Goal: Task Accomplishment & Management: Manage account settings

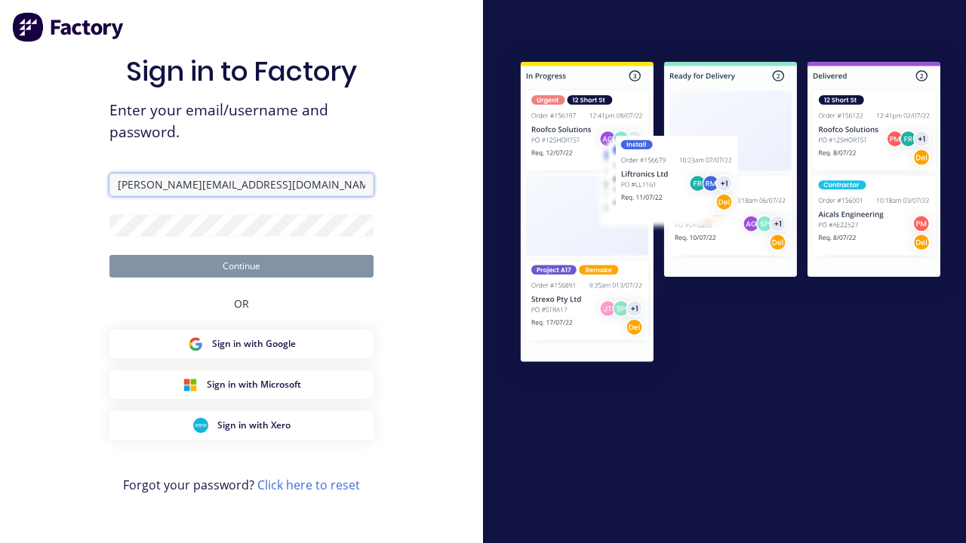
type input "[PERSON_NAME][EMAIL_ADDRESS][DOMAIN_NAME]"
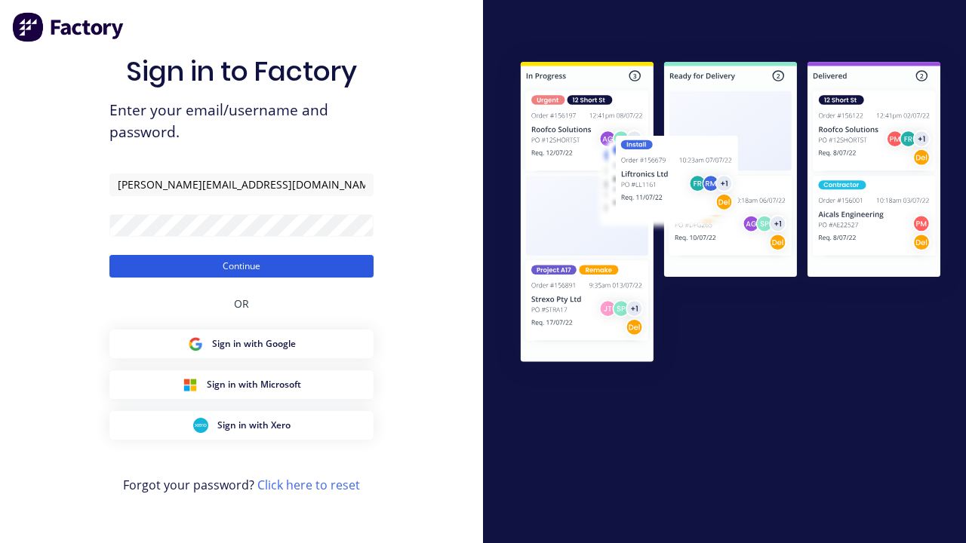
click at [241, 266] on button "Continue" at bounding box center [241, 266] width 264 height 23
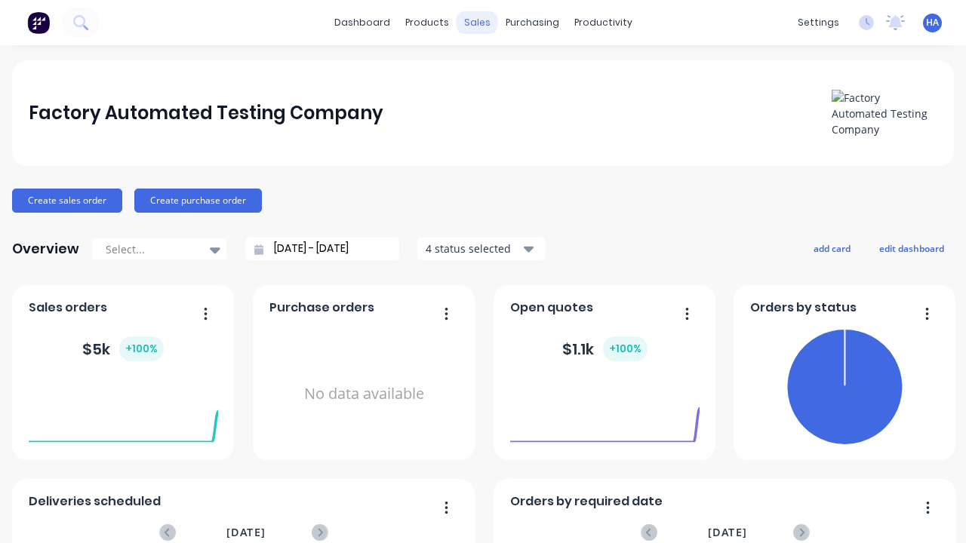
click at [476, 23] on div "sales" at bounding box center [476, 22] width 41 height 23
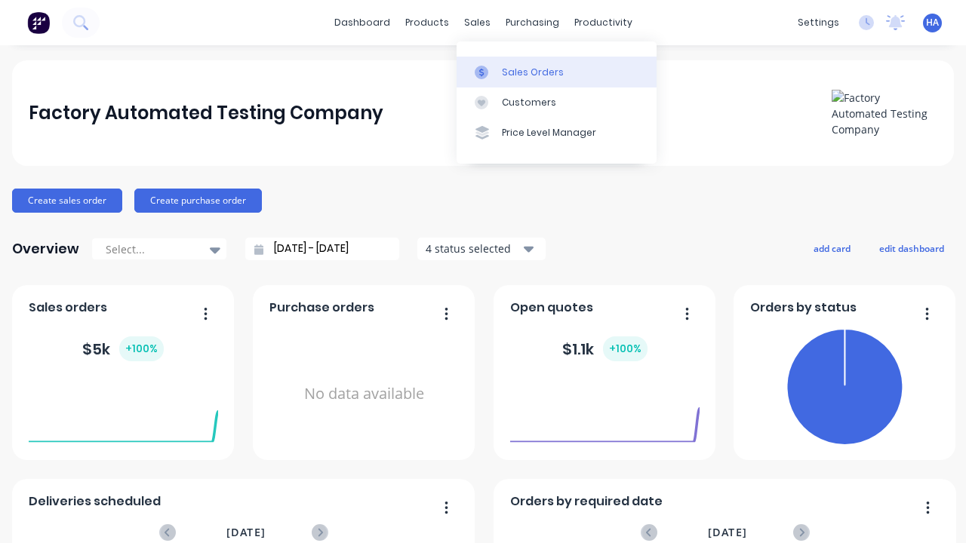
click at [556, 72] on div "Sales Orders" at bounding box center [533, 73] width 62 height 14
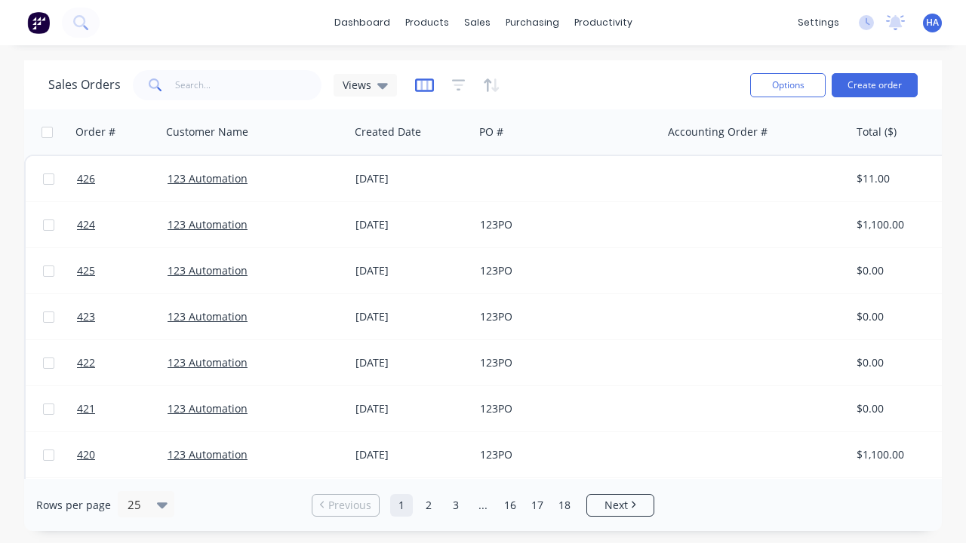
click at [422, 84] on icon "button" at bounding box center [424, 85] width 19 height 15
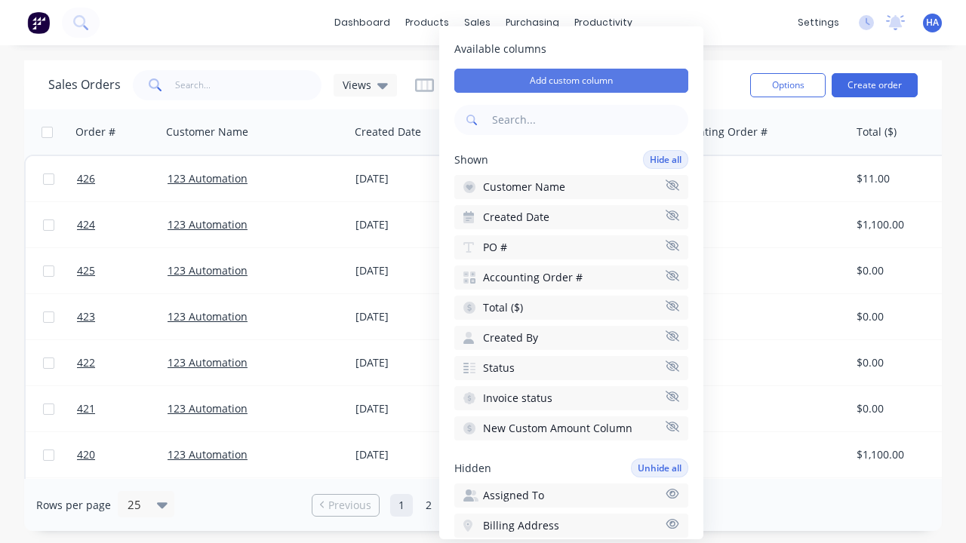
click at [571, 81] on button "Add custom column" at bounding box center [571, 81] width 234 height 24
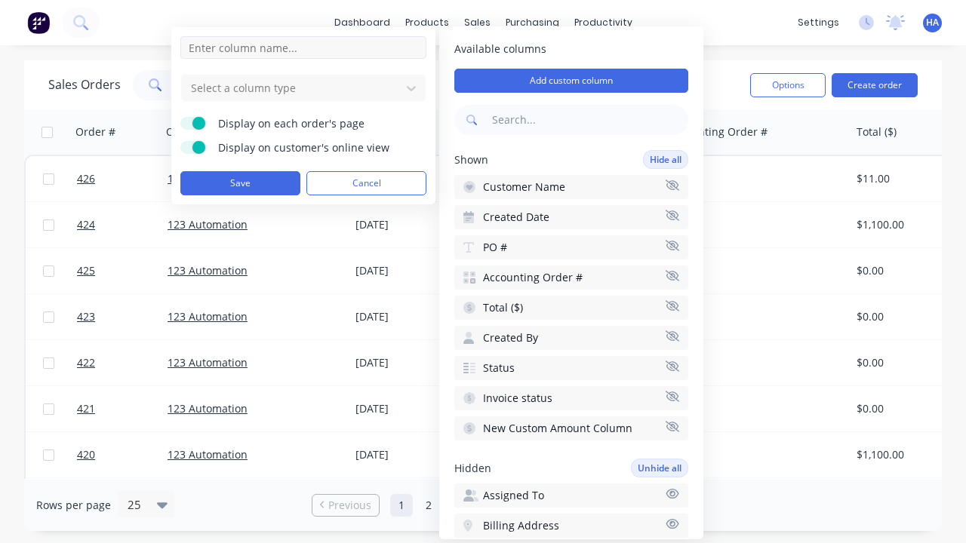
click at [303, 48] on input at bounding box center [303, 47] width 246 height 23
type input "New Custom Text Column"
click at [291, 88] on div at bounding box center [291, 87] width 204 height 19
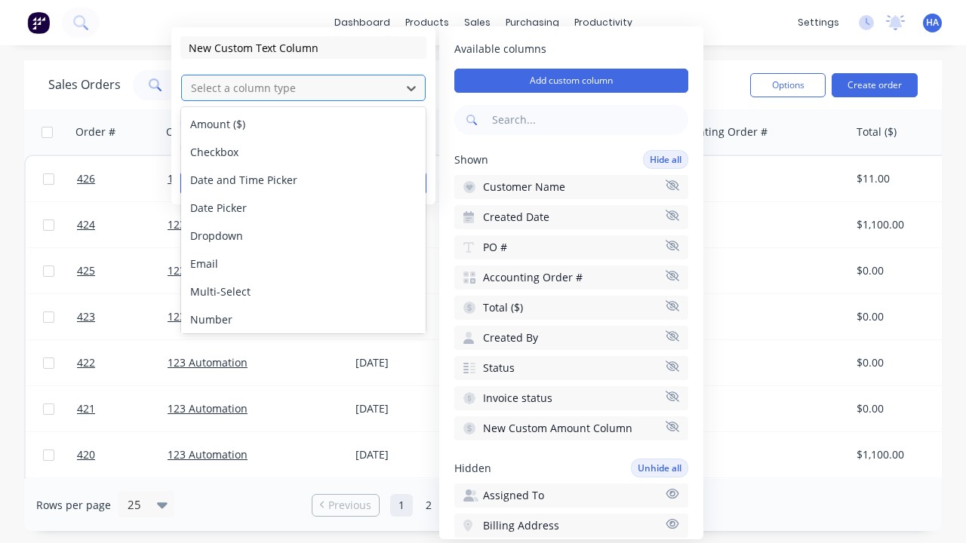
scroll to position [87, 0]
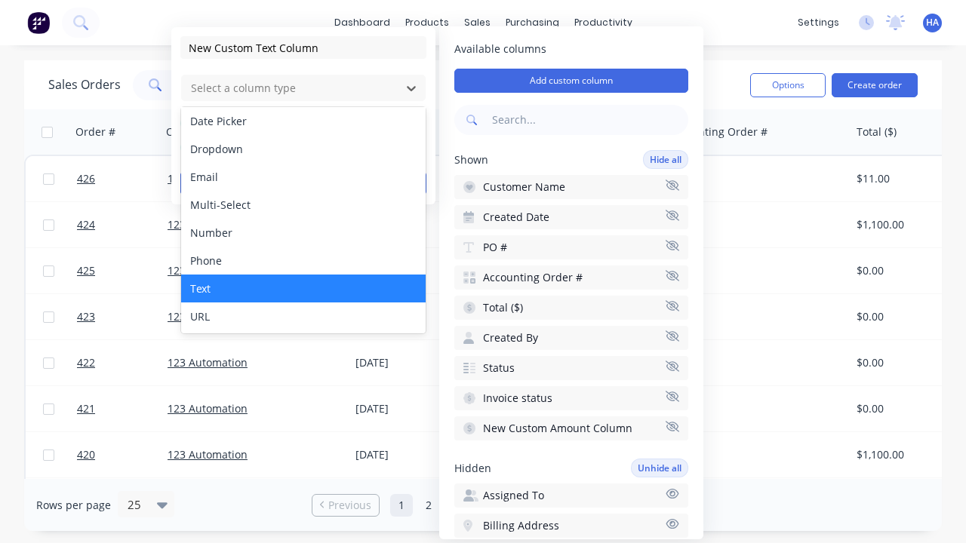
click at [303, 288] on div "Text" at bounding box center [303, 289] width 244 height 28
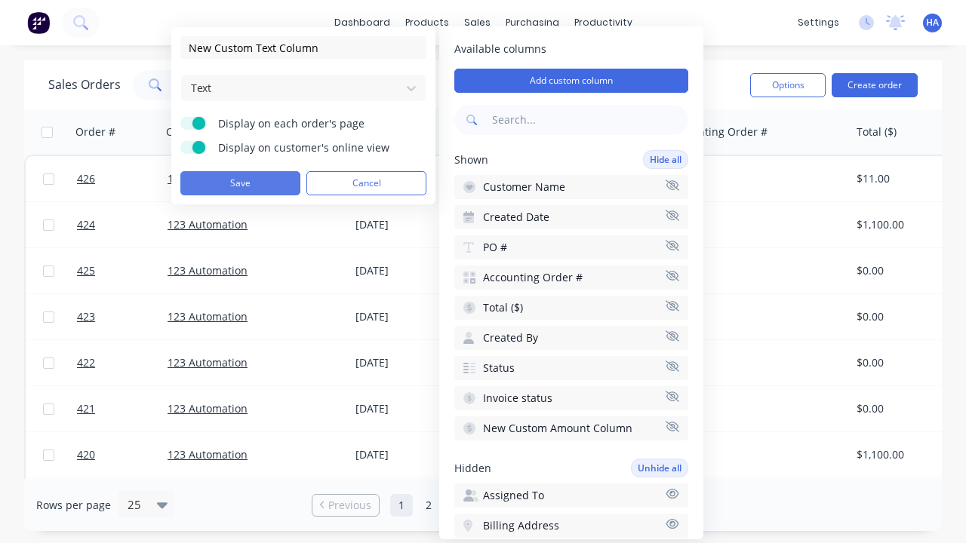
click at [240, 183] on button "Save" at bounding box center [240, 183] width 120 height 24
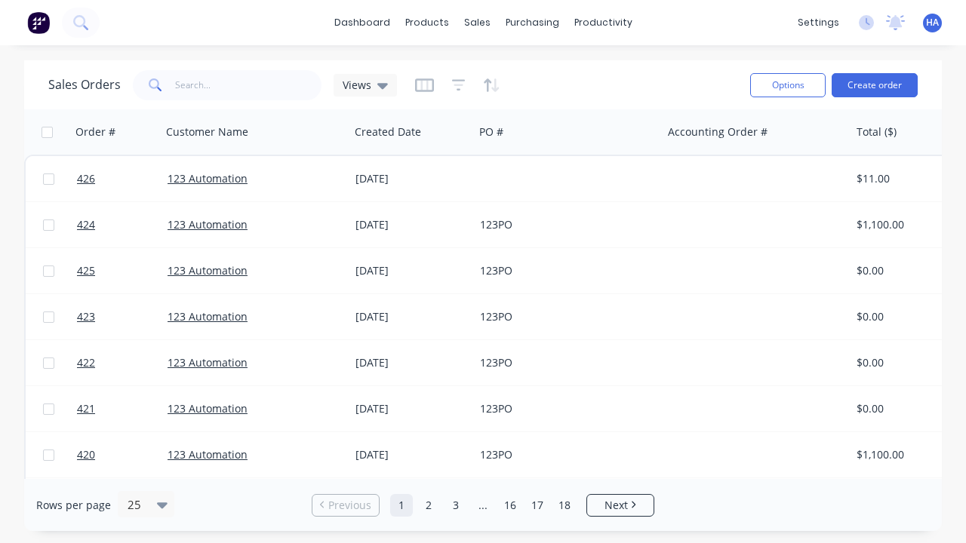
scroll to position [0, 946]
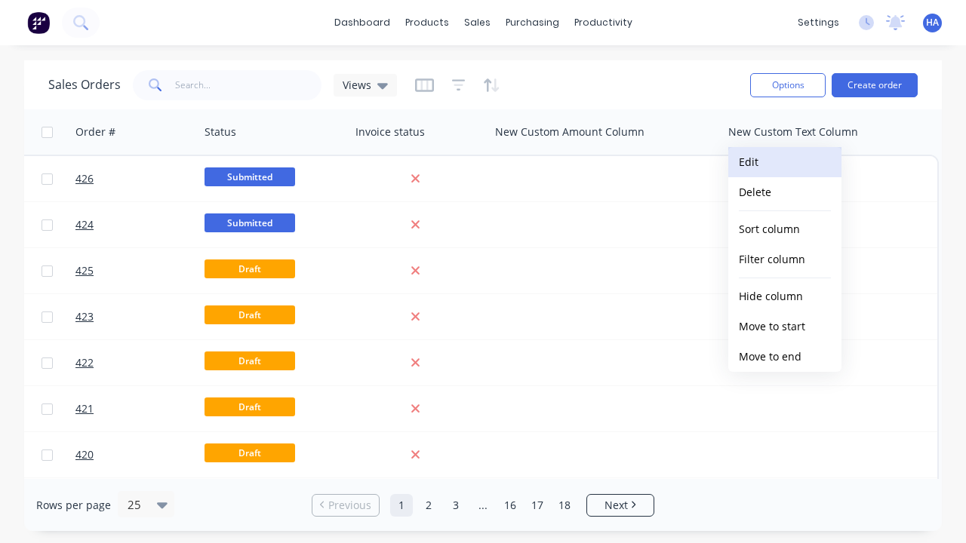
click at [785, 162] on button "Edit" at bounding box center [784, 162] width 113 height 30
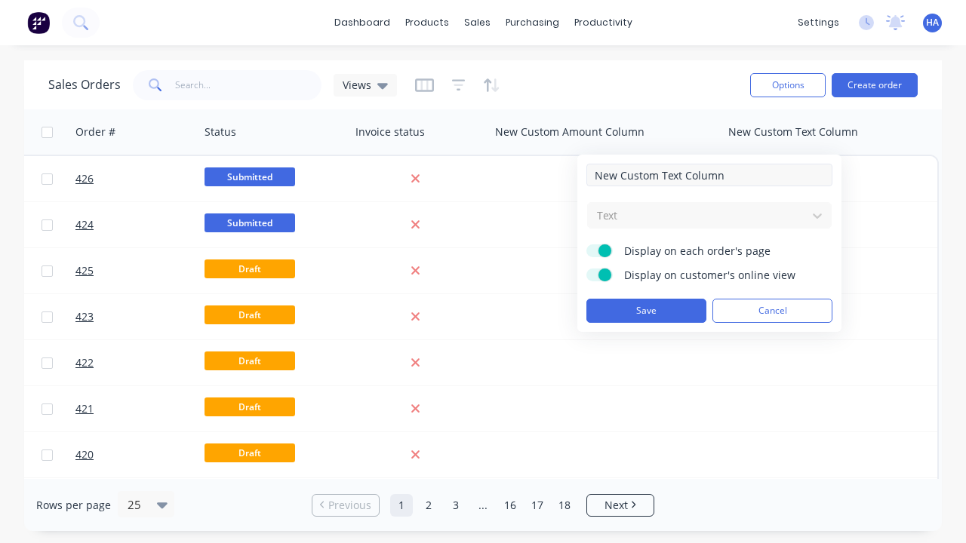
click at [709, 175] on input "New Custom Text Column" at bounding box center [709, 175] width 246 height 23
type input "New Custom Text Column - Updated"
click at [646, 311] on button "Save" at bounding box center [646, 311] width 120 height 24
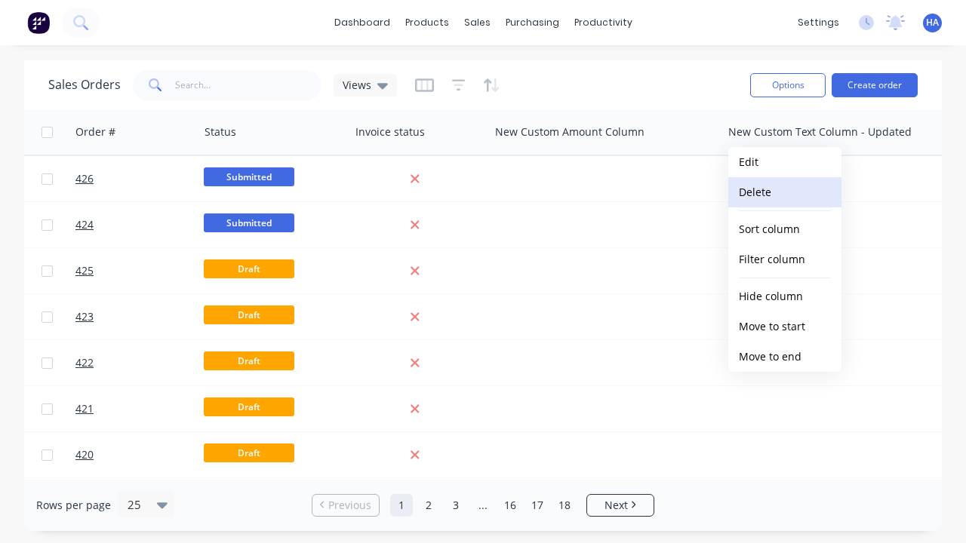
click at [785, 192] on button "Delete" at bounding box center [784, 192] width 113 height 30
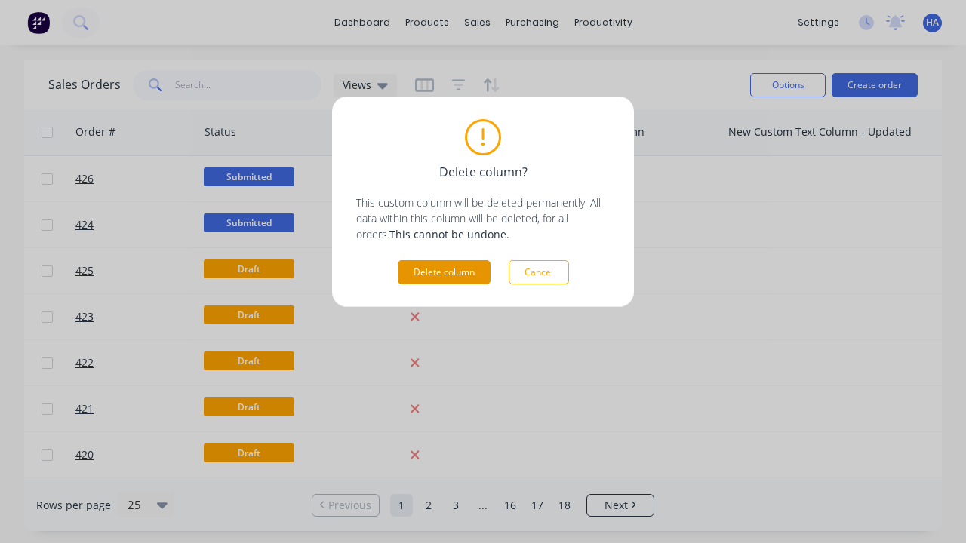
click at [444, 272] on button "Delete column" at bounding box center [444, 272] width 93 height 24
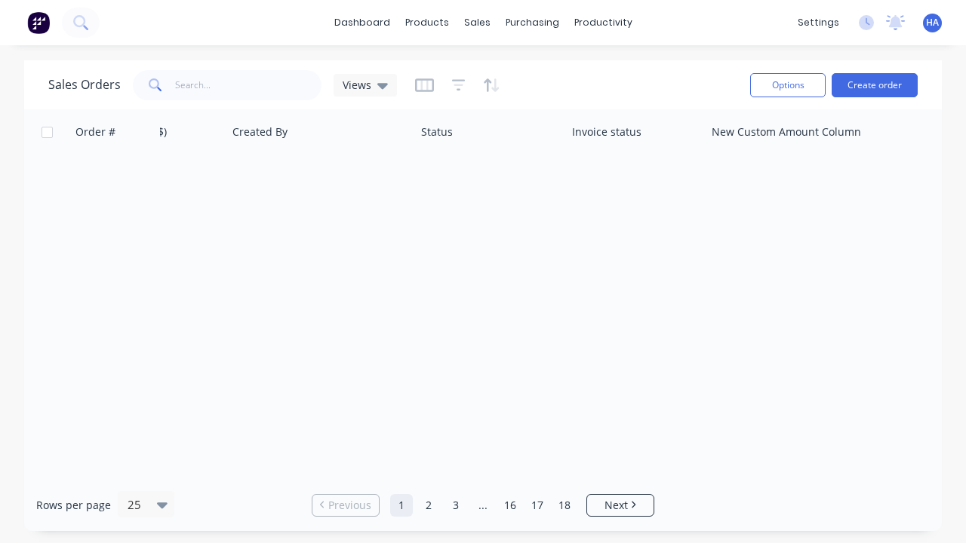
scroll to position [0, 730]
